Goal: Task Accomplishment & Management: Manage account settings

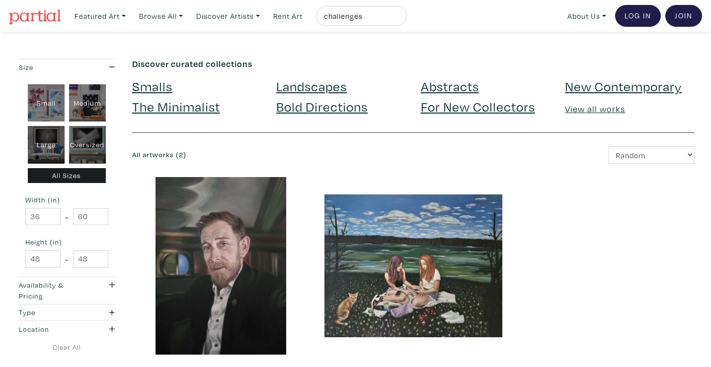
click at [338, 20] on input "challenges" at bounding box center [360, 16] width 74 height 12
drag, startPoint x: 383, startPoint y: 14, endPoint x: 312, endPoint y: 8, distance: 71.8
click at [312, 8] on ul "Featured Art Smalls Landscapes Abstracts New Contemporary The Minimalist Bold D…" at bounding box center [238, 16] width 337 height 20
type input "[PERSON_NAME]"
click at [399, 19] on button "submit" at bounding box center [399, 19] width 0 height 0
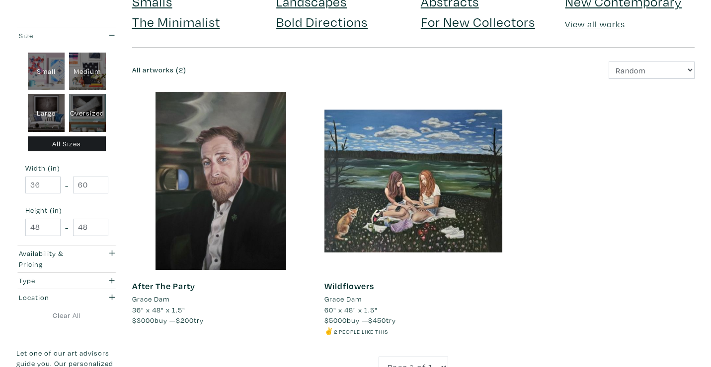
scroll to position [94, 0]
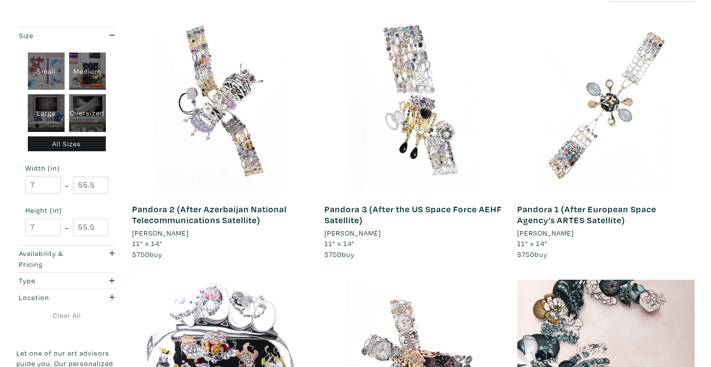
scroll to position [233, 0]
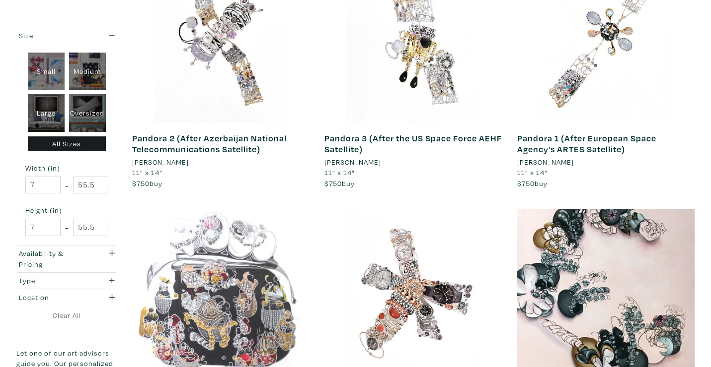
click at [217, 264] on div at bounding box center [221, 298] width 178 height 178
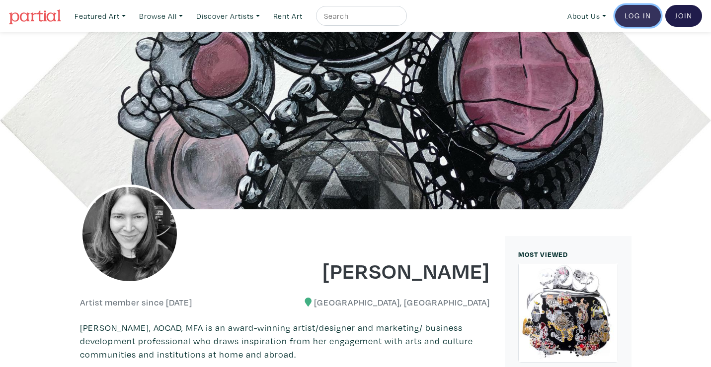
click at [634, 16] on link "Log In" at bounding box center [638, 16] width 46 height 22
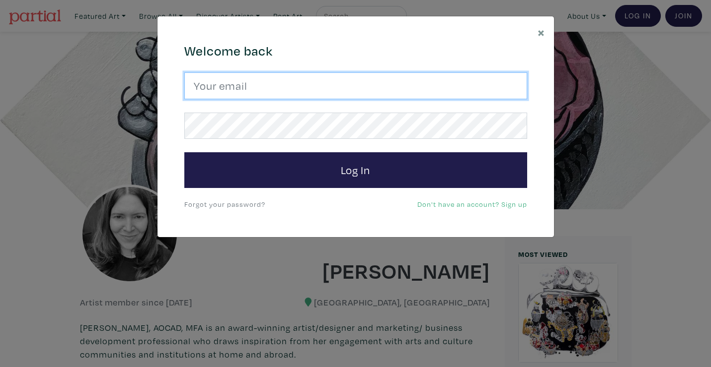
click at [315, 86] on input "email" at bounding box center [355, 85] width 343 height 27
type input "info@carriechisholm.com"
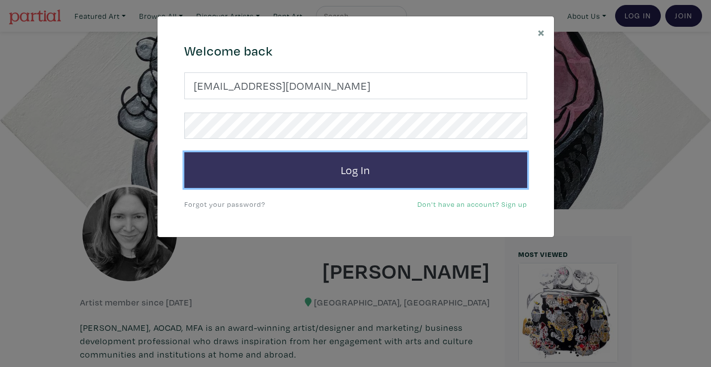
click at [283, 164] on button "Log In" at bounding box center [355, 170] width 343 height 36
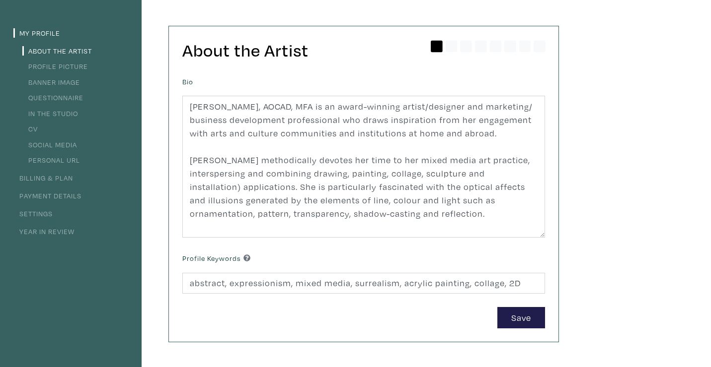
scroll to position [67, 0]
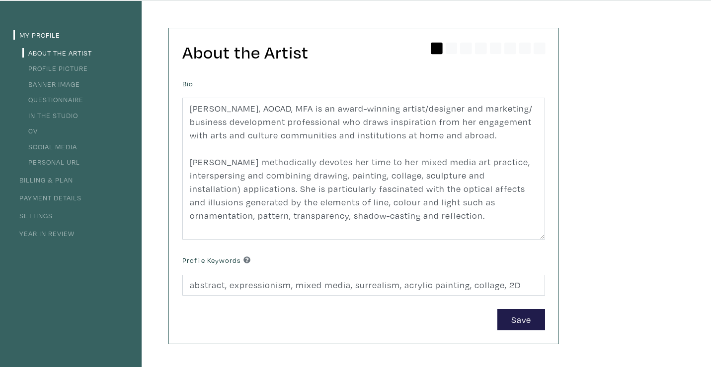
click at [39, 133] on li "CV" at bounding box center [70, 130] width 115 height 13
click at [35, 133] on link "CV" at bounding box center [29, 130] width 15 height 9
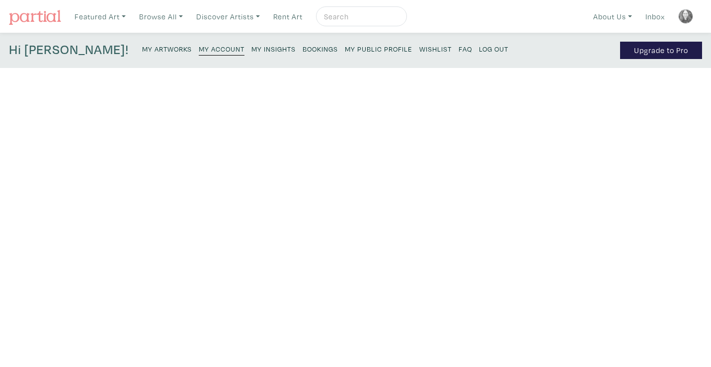
type input "2021"
type input "Partial"
type input "Parallax Partners with Partial to Showcase [DEMOGRAPHIC_DATA] Artists at Unique…"
type input "2025"
type input "The [GEOGRAPHIC_DATA], [GEOGRAPHIC_DATA], [GEOGRAPHIC_DATA]"
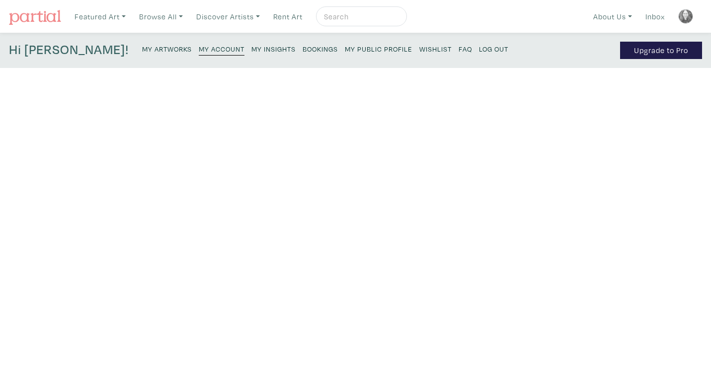
type input "Artist Residency"
type input "2006"
type input "[GEOGRAPHIC_DATA], [GEOGRAPHIC_DATA]"
type input "Master in Fine Arts"
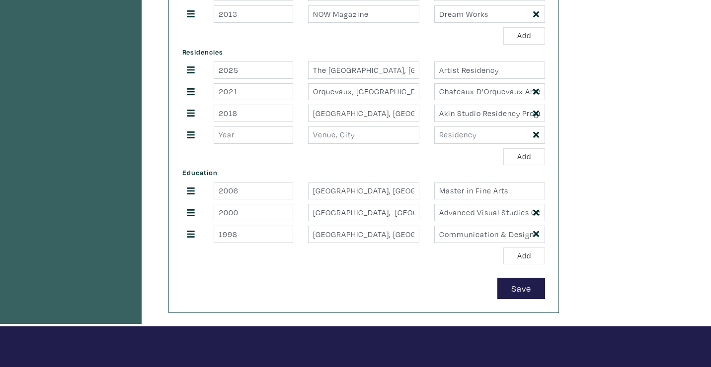
scroll to position [676, 0]
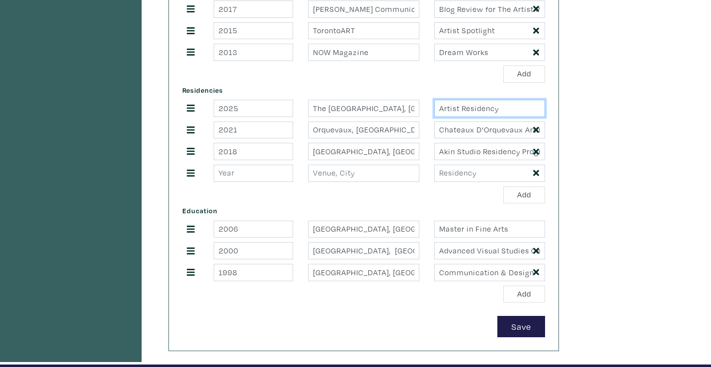
click at [438, 108] on input "Artist Residency" at bounding box center [489, 108] width 111 height 17
click at [462, 133] on input "Chateaux D'Orquevaux Artist Residency" at bounding box center [489, 130] width 111 height 17
drag, startPoint x: 465, startPoint y: 109, endPoint x: 427, endPoint y: 109, distance: 38.2
click at [427, 109] on div "Studio Artist Residency" at bounding box center [490, 108] width 126 height 17
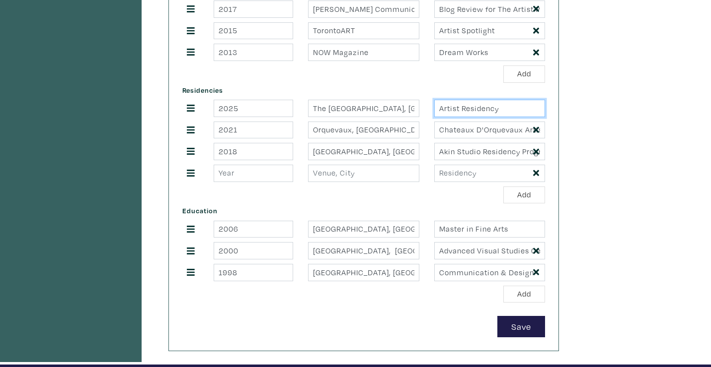
type input "Artist Residency"
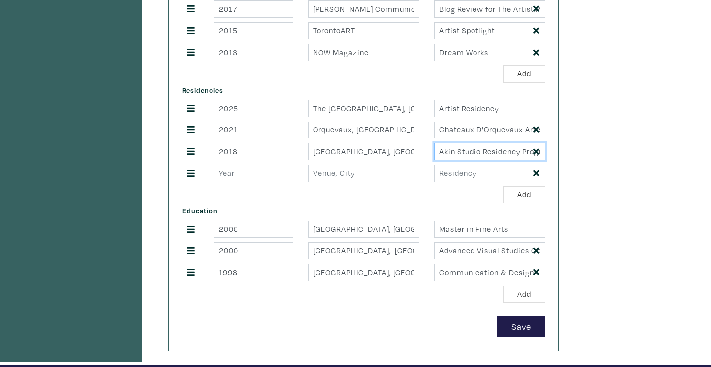
drag, startPoint x: 482, startPoint y: 152, endPoint x: 458, endPoint y: 153, distance: 23.8
click at [458, 153] on input "Akin Studio Residency Program" at bounding box center [489, 151] width 111 height 17
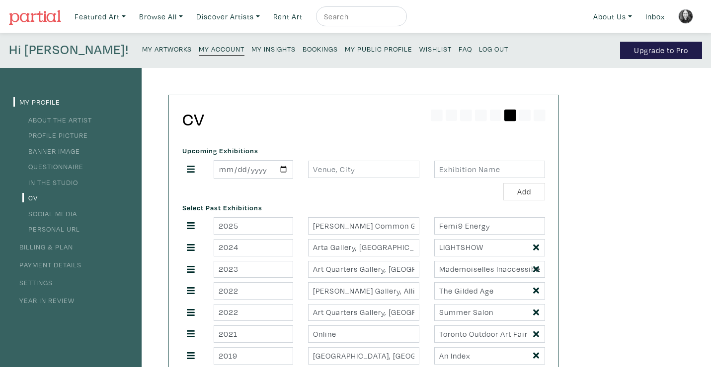
click at [678, 14] on img at bounding box center [685, 16] width 15 height 15
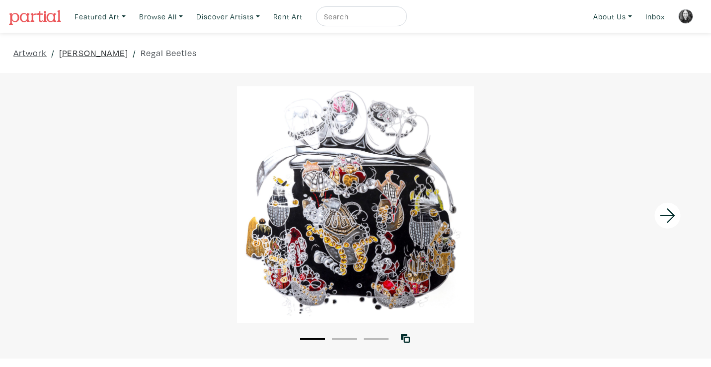
click at [67, 54] on link "[PERSON_NAME]" at bounding box center [93, 52] width 69 height 13
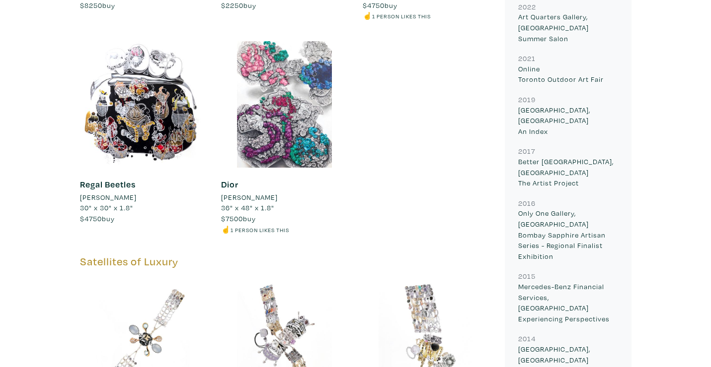
scroll to position [724, 0]
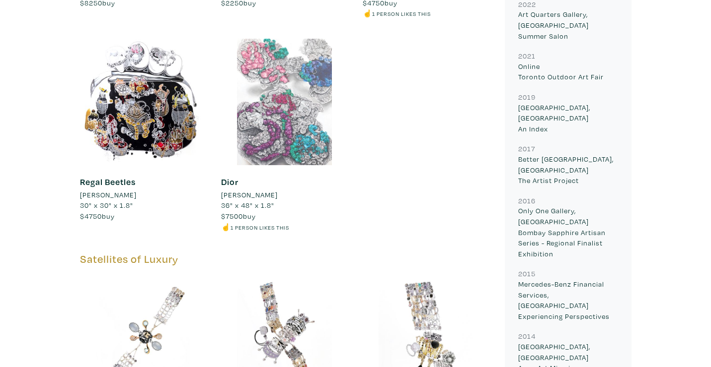
click at [225, 61] on div at bounding box center [284, 102] width 127 height 127
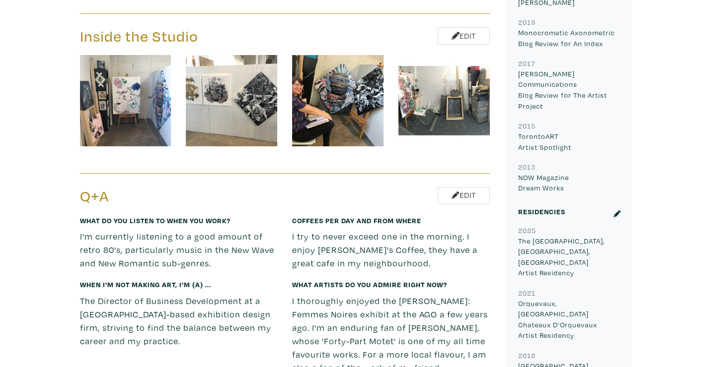
scroll to position [1439, 0]
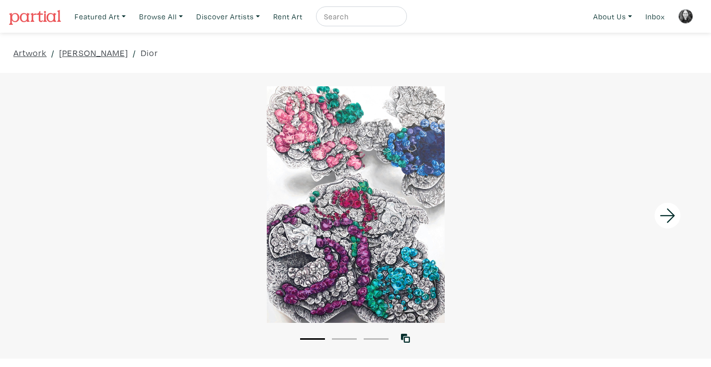
click at [666, 213] on icon at bounding box center [667, 216] width 34 height 27
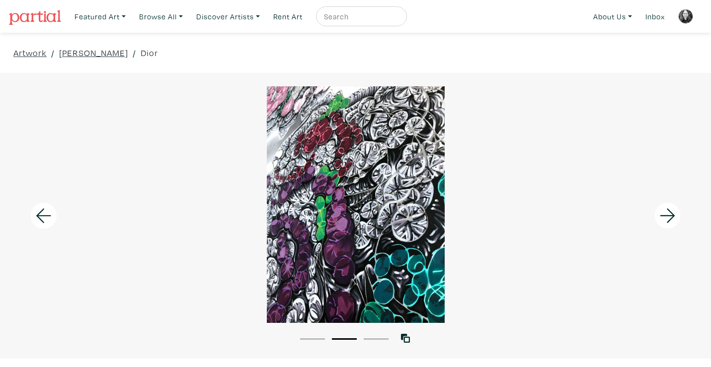
click at [666, 213] on icon at bounding box center [667, 216] width 34 height 27
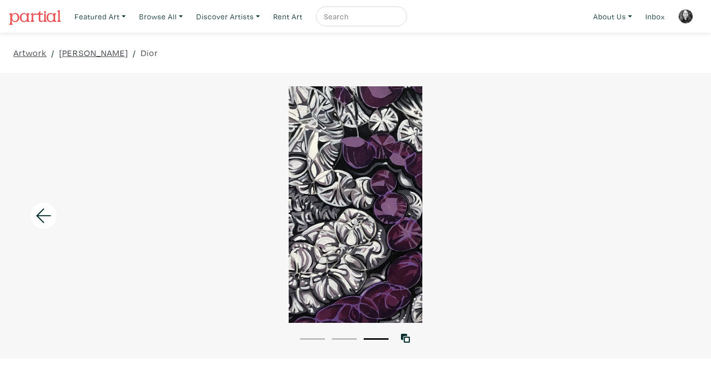
click at [666, 213] on div at bounding box center [355, 204] width 711 height 237
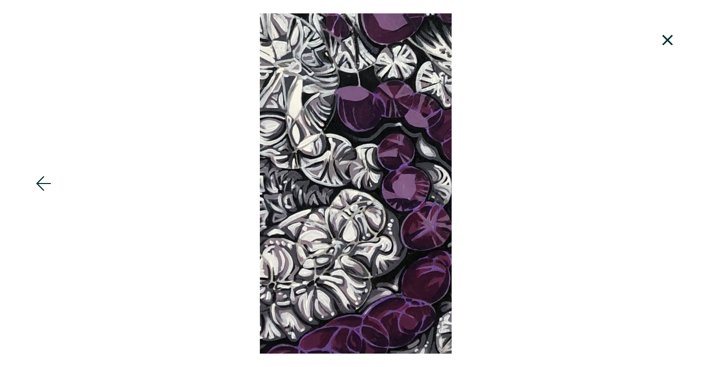
click at [663, 43] on icon at bounding box center [667, 40] width 10 height 10
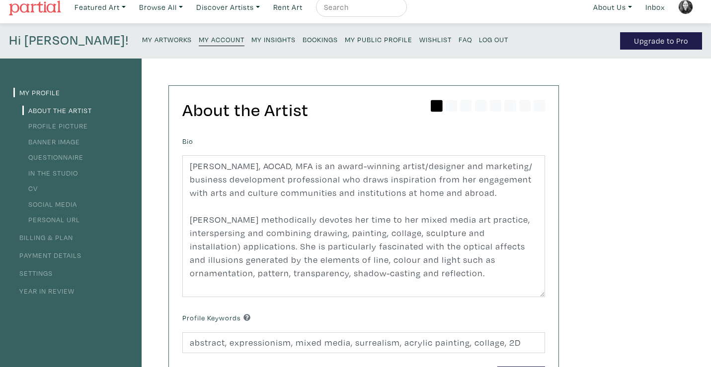
scroll to position [10, 0]
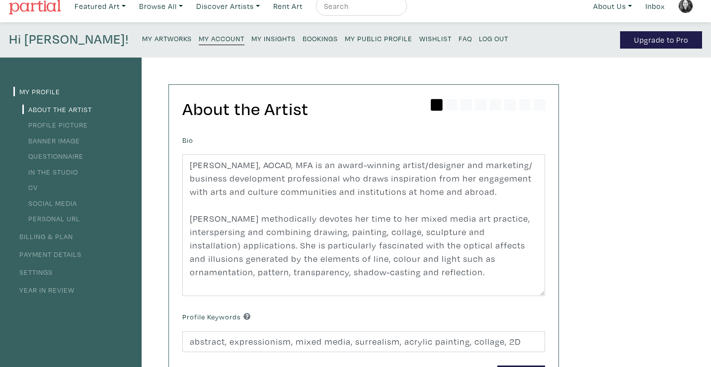
click at [479, 40] on small "Log Out" at bounding box center [493, 38] width 29 height 9
